Goal: Task Accomplishment & Management: Use online tool/utility

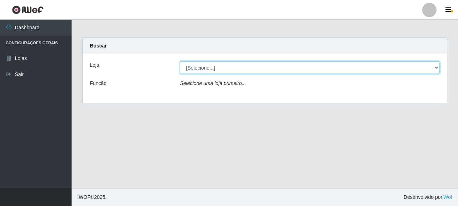
click at [196, 69] on select "[Selecione...] Supermercado Queiroz - [GEOGRAPHIC_DATA]" at bounding box center [310, 68] width 260 height 13
select select "496"
click at [180, 62] on select "[Selecione...] Supermercado Queiroz - [GEOGRAPHIC_DATA]" at bounding box center [310, 68] width 260 height 13
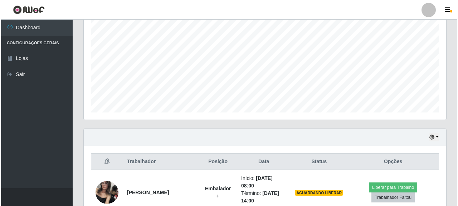
scroll to position [250, 0]
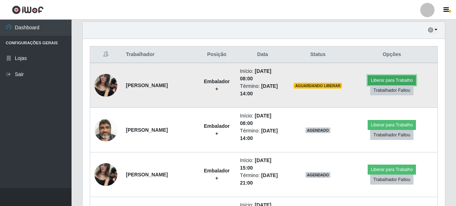
click at [387, 79] on button "Liberar para Trabalho" at bounding box center [392, 80] width 48 height 10
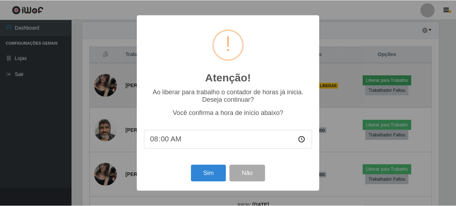
scroll to position [148, 358]
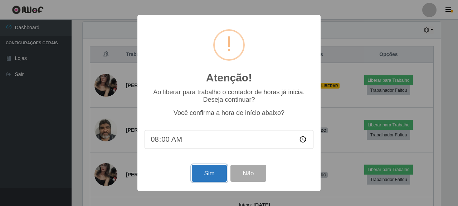
click at [210, 176] on button "Sim" at bounding box center [209, 173] width 35 height 17
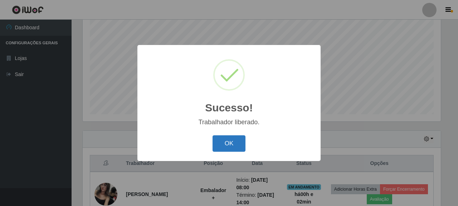
click at [230, 143] on button "OK" at bounding box center [229, 144] width 33 height 17
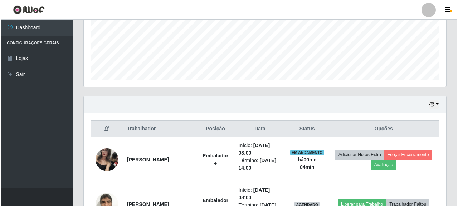
scroll to position [249, 0]
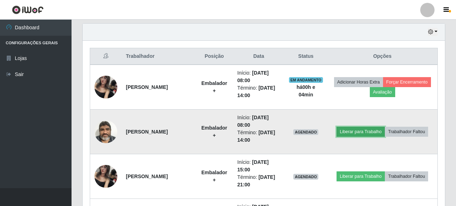
click at [358, 131] on button "Liberar para Trabalho" at bounding box center [361, 132] width 48 height 10
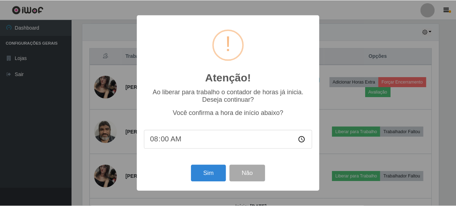
scroll to position [148, 358]
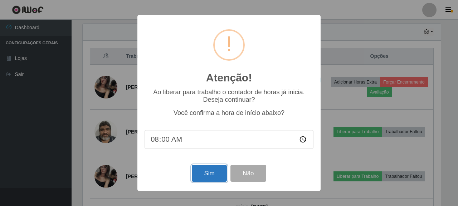
click at [210, 174] on button "Sim" at bounding box center [209, 173] width 35 height 17
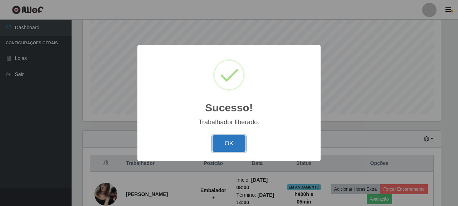
click at [234, 147] on button "OK" at bounding box center [229, 144] width 33 height 17
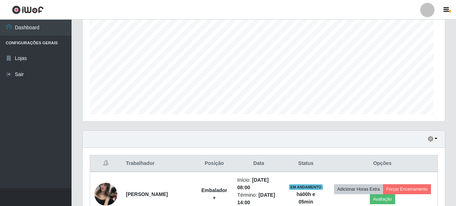
scroll to position [148, 362]
